Goal: Information Seeking & Learning: Learn about a topic

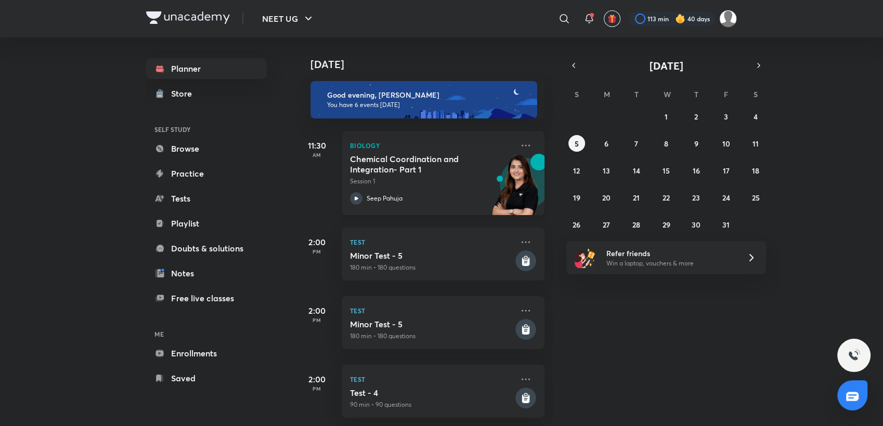
click at [448, 181] on p "Session 1" at bounding box center [431, 181] width 163 height 9
